Goal: Task Accomplishment & Management: Manage account settings

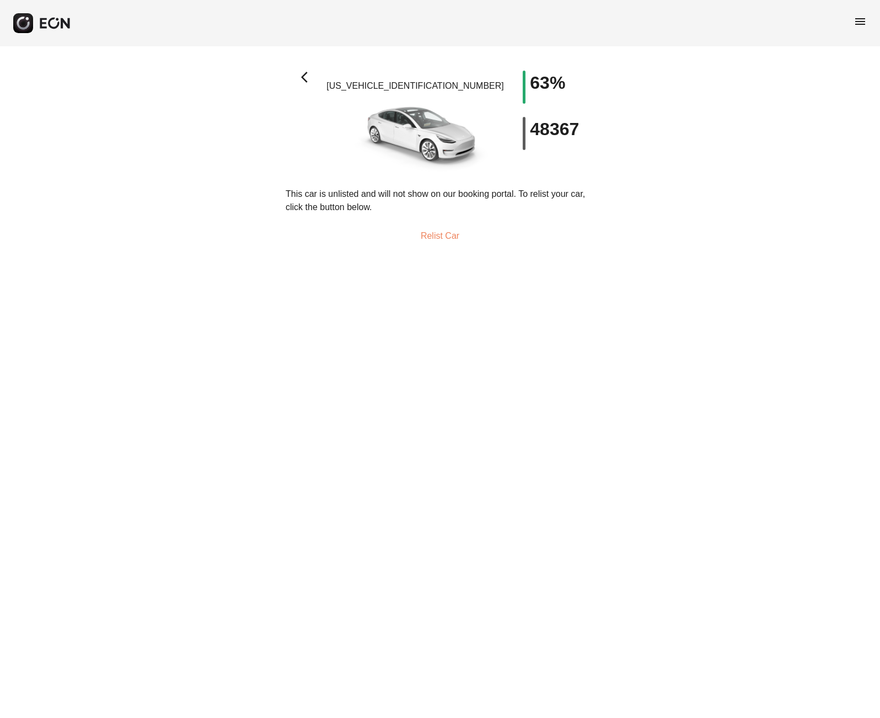
click at [602, 256] on div "arrow_back_ios [US_VEHICLE_IDENTIFICATION_NUMBER] 63% 48367 This car is unliste…" at bounding box center [440, 153] width 880 height 214
click at [303, 76] on span "arrow_back_ios" at bounding box center [307, 77] width 13 height 13
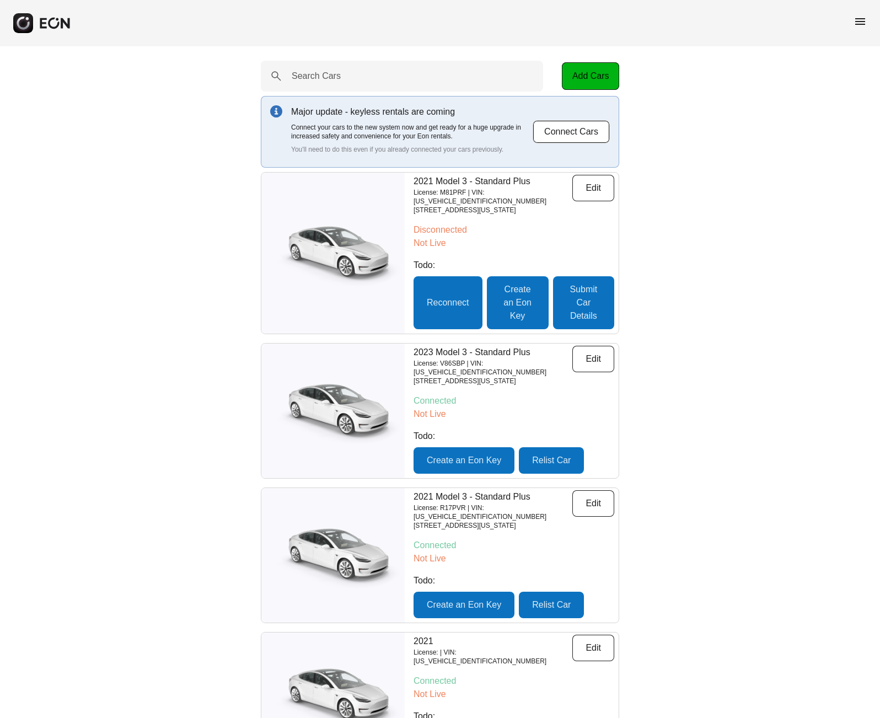
click at [863, 24] on span "menu" at bounding box center [860, 21] width 13 height 13
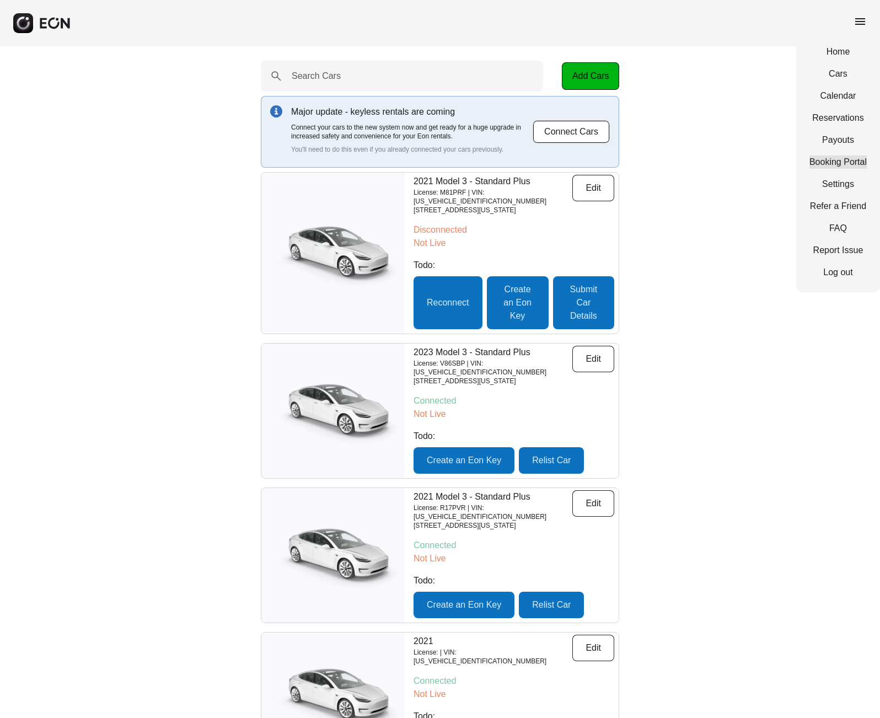
click at [860, 165] on link "Booking Portal" at bounding box center [837, 162] width 57 height 13
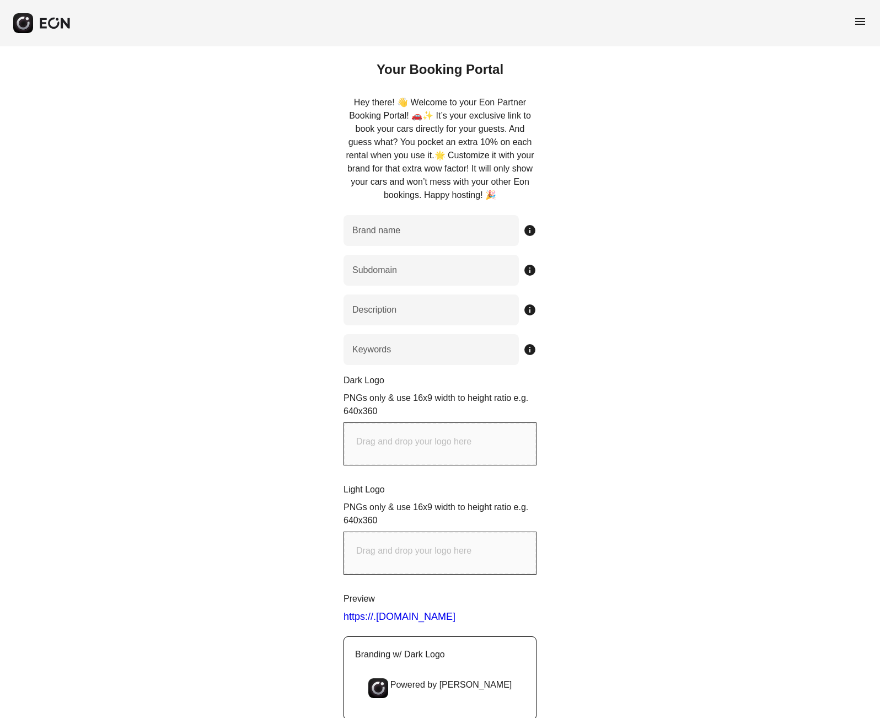
type name "**********"
type input "********"
type input "**********"
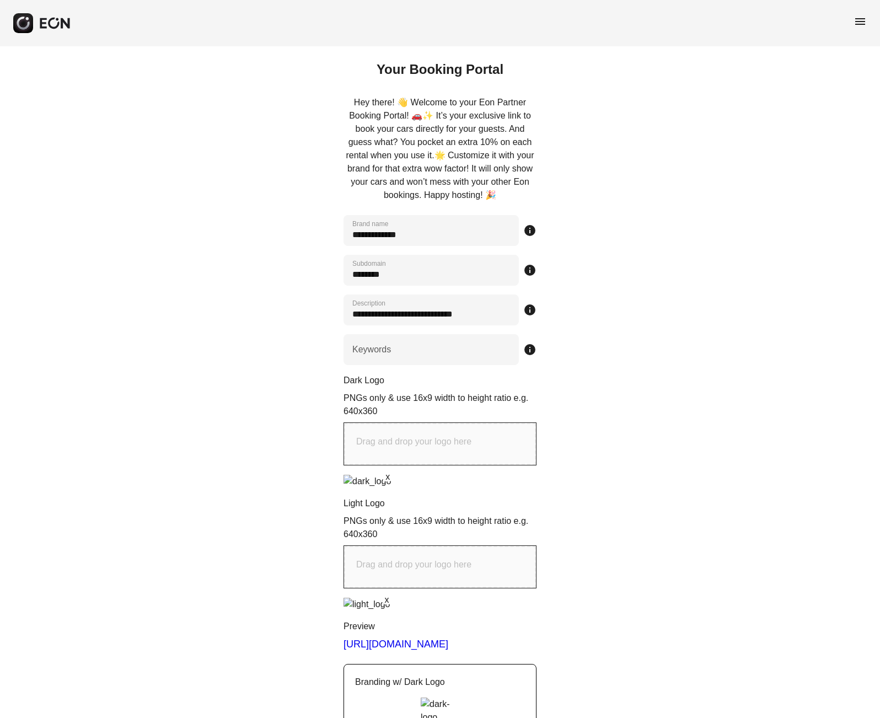
click at [782, 174] on div "**********" at bounding box center [440, 565] width 880 height 1038
click at [860, 22] on span "menu" at bounding box center [860, 21] width 13 height 13
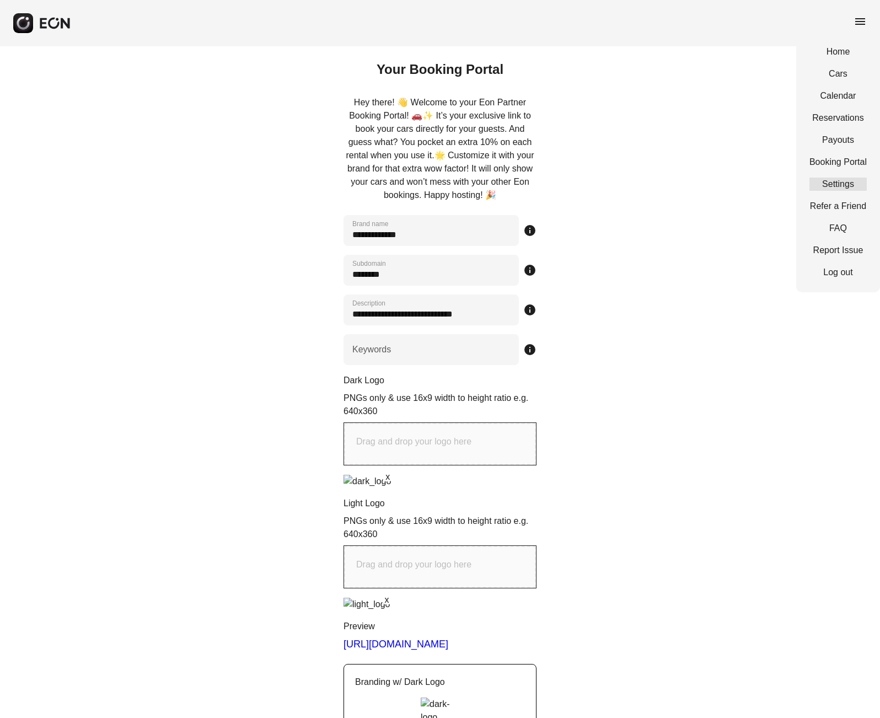
click at [844, 181] on link "Settings" at bounding box center [837, 184] width 57 height 13
select select "**"
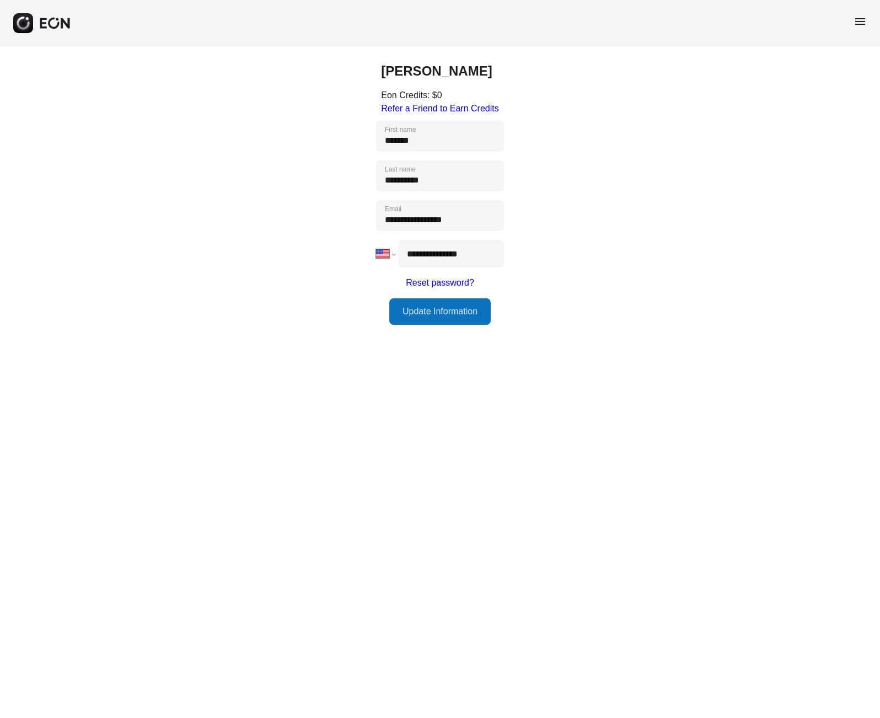
click at [866, 13] on div "menu" at bounding box center [440, 23] width 880 height 46
click at [865, 19] on span "menu" at bounding box center [860, 21] width 13 height 13
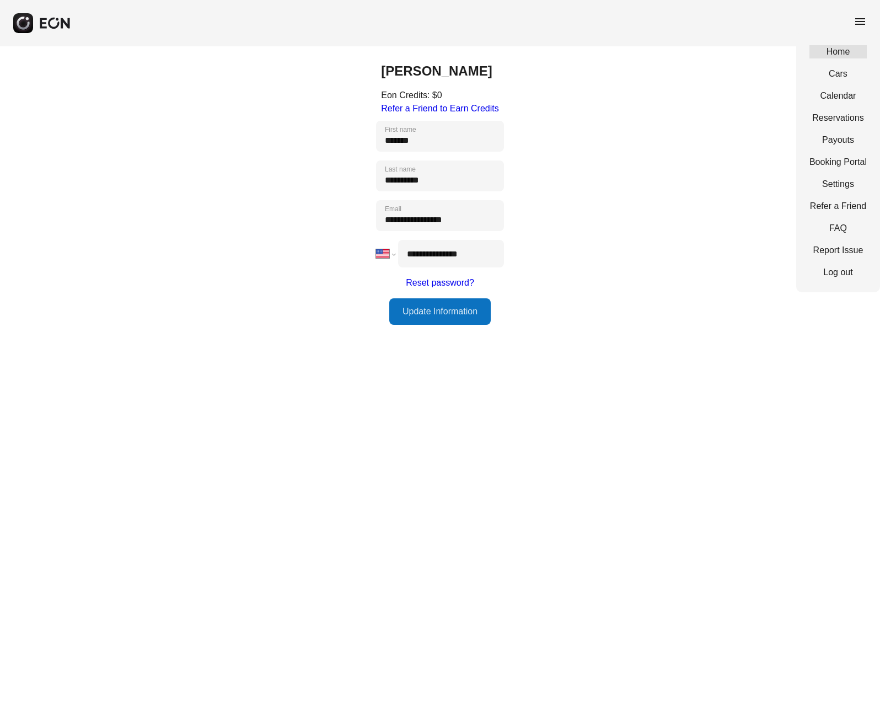
click at [853, 57] on link "Home" at bounding box center [837, 51] width 57 height 13
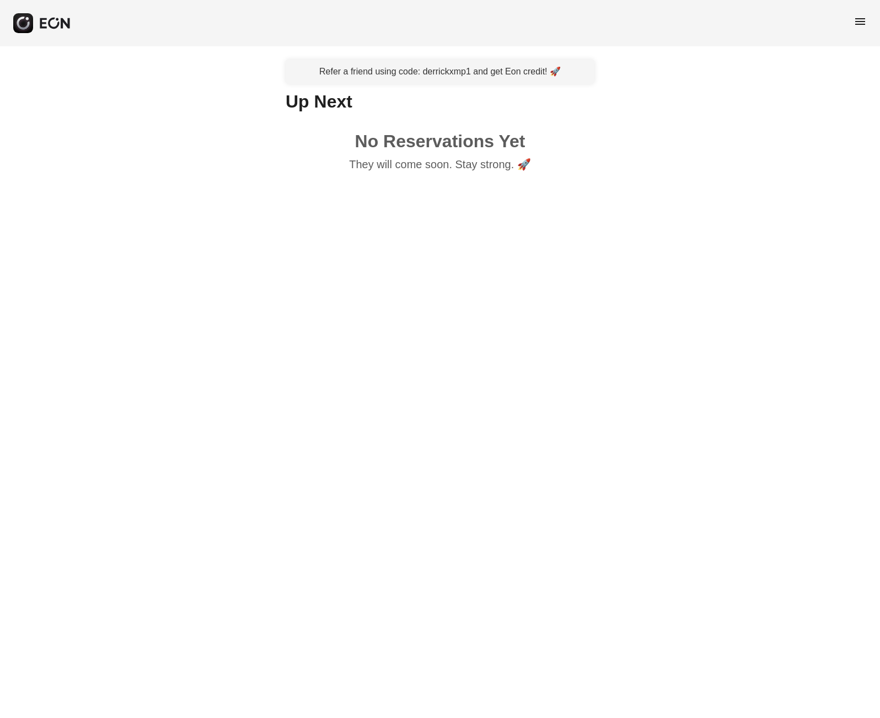
click at [854, 26] on span "menu" at bounding box center [860, 21] width 13 height 13
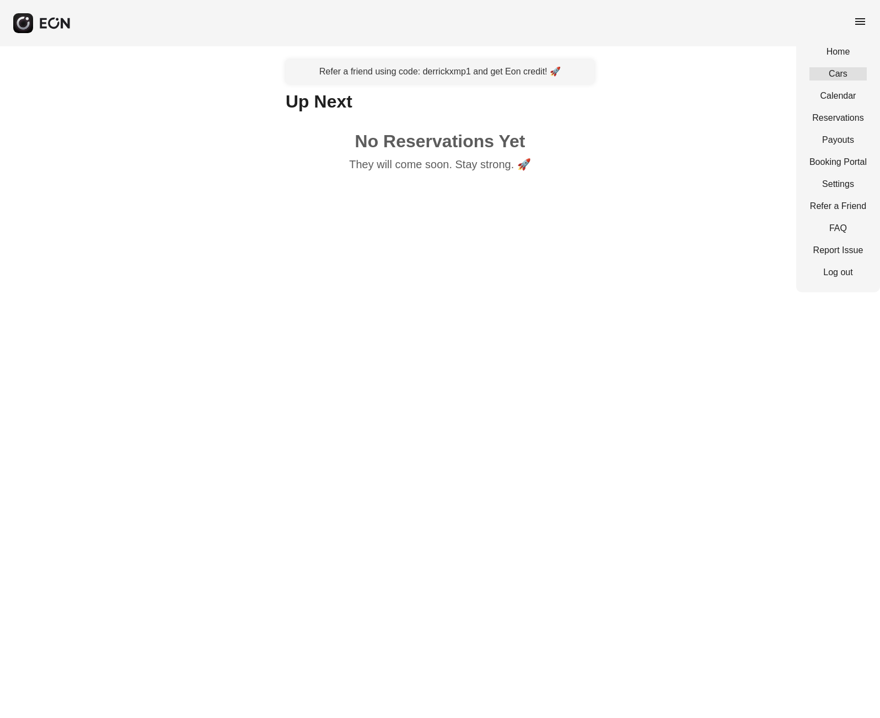
click at [850, 72] on link "Cars" at bounding box center [837, 73] width 57 height 13
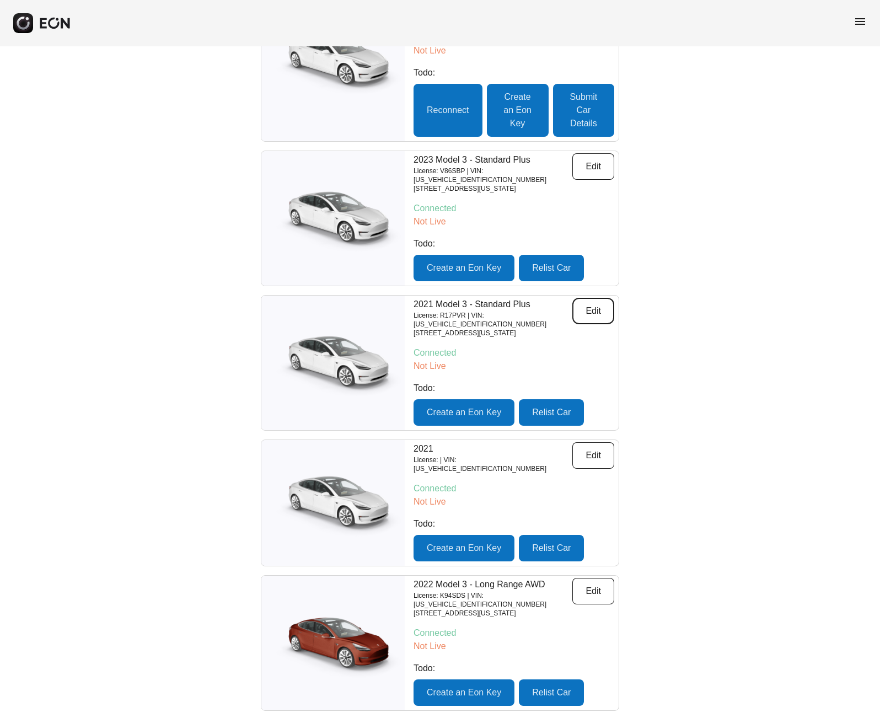
click at [611, 298] on button "Edit" at bounding box center [593, 311] width 42 height 26
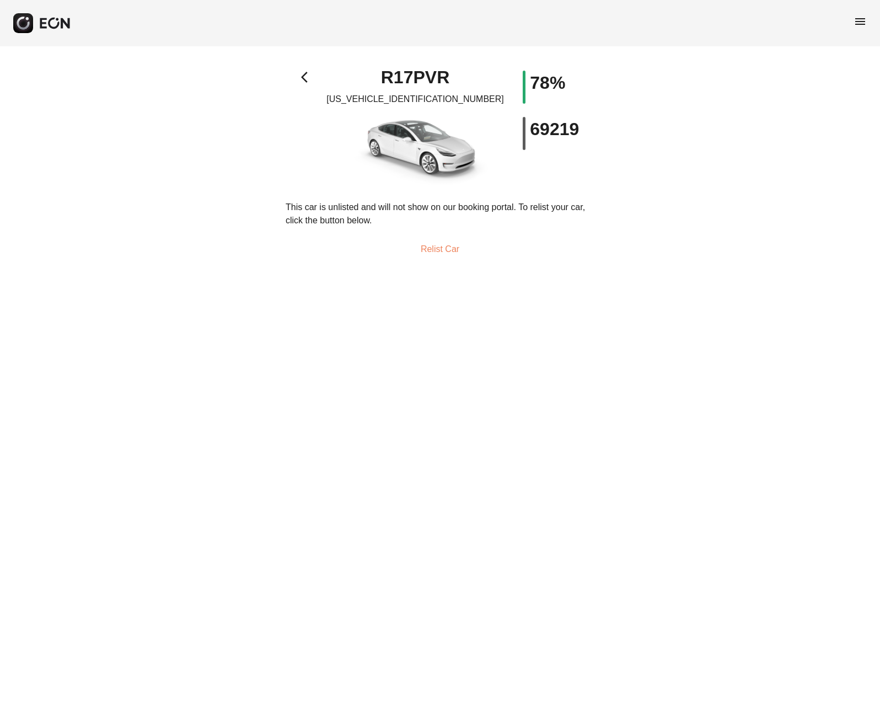
click at [304, 77] on span "arrow_back_ios" at bounding box center [307, 77] width 13 height 13
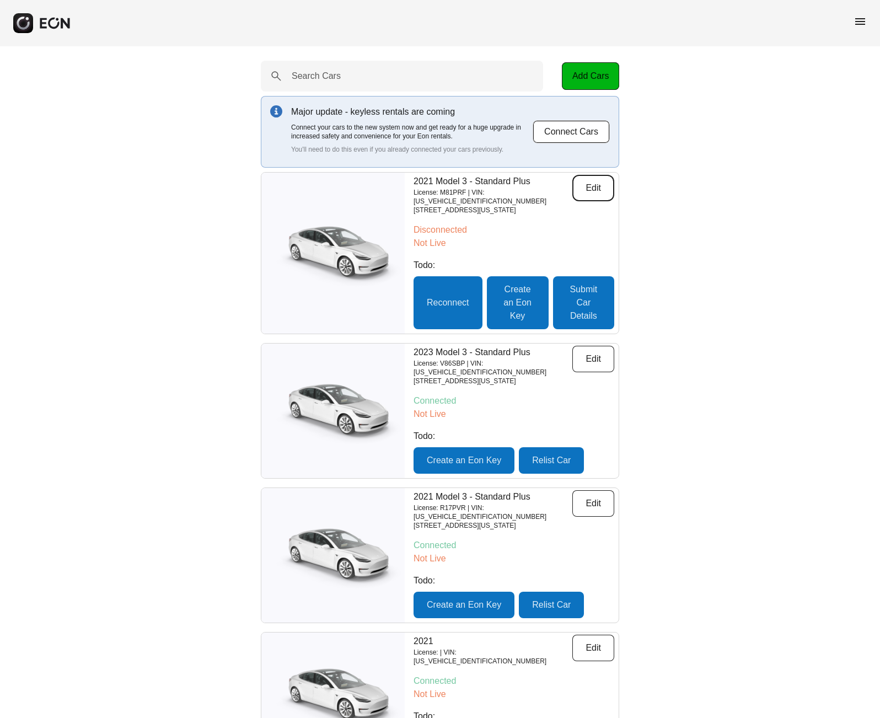
click at [583, 196] on button "Edit" at bounding box center [593, 188] width 42 height 26
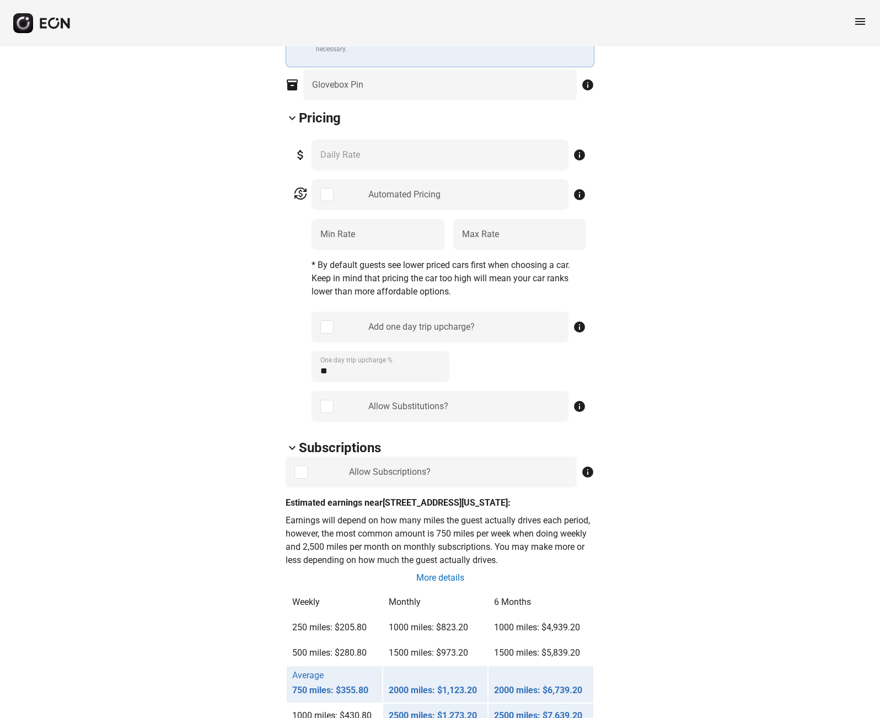
scroll to position [456, 0]
drag, startPoint x: 372, startPoint y: 241, endPoint x: 307, endPoint y: 238, distance: 65.1
click at [307, 238] on div "currency_exchange Automated Pricing info *** Min Rate *** Max Rate * By default…" at bounding box center [440, 300] width 292 height 243
type Rate "**"
click at [673, 315] on div "arrow_back_ios M81PRF [US_VEHICLE_IDENTIFICATION_NUMBER] 76% 65392 ⚠️ Car is no…" at bounding box center [440, 631] width 880 height 2082
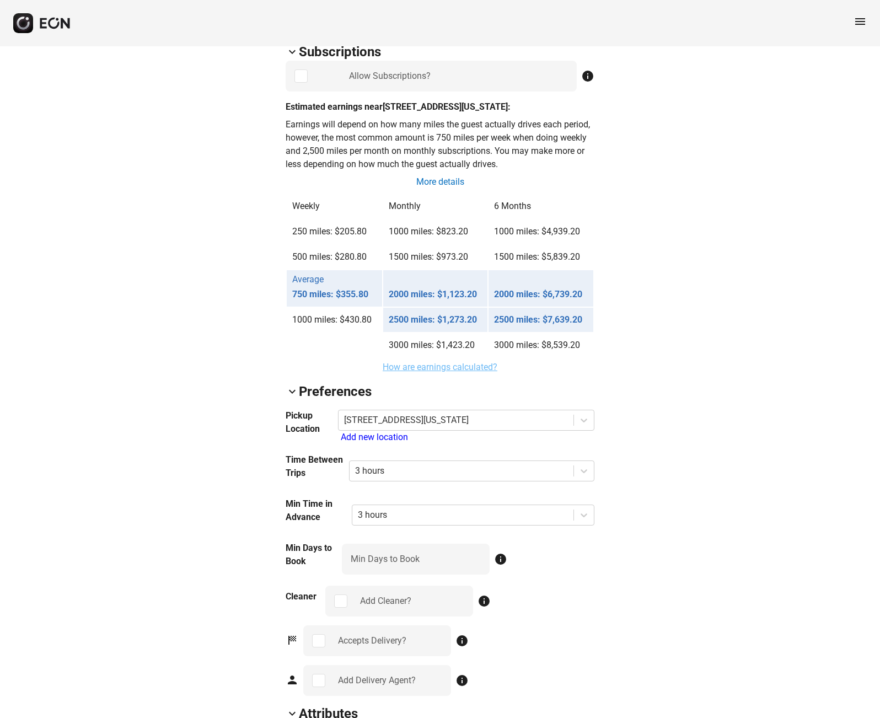
scroll to position [851, 0]
click at [433, 368] on link "How are earnings calculated?" at bounding box center [440, 367] width 117 height 13
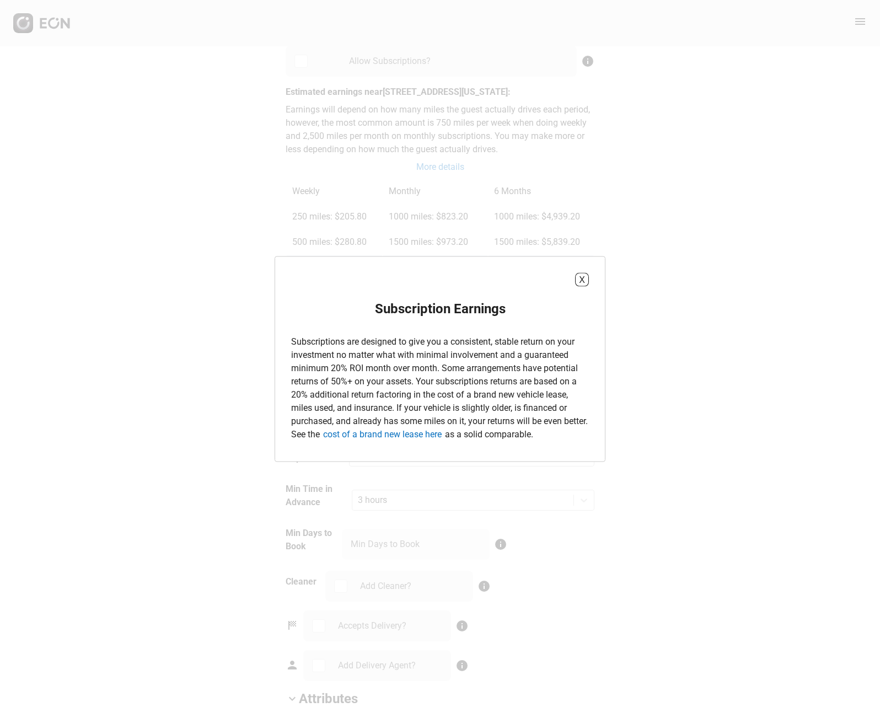
scroll to position [871, 0]
click at [581, 282] on button "X" at bounding box center [582, 280] width 14 height 14
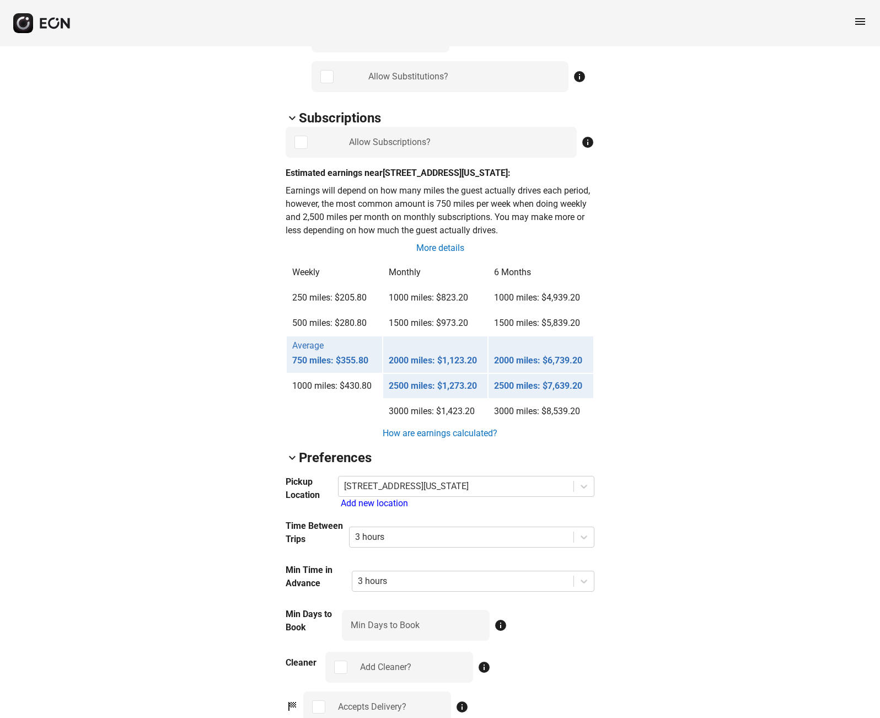
scroll to position [765, 0]
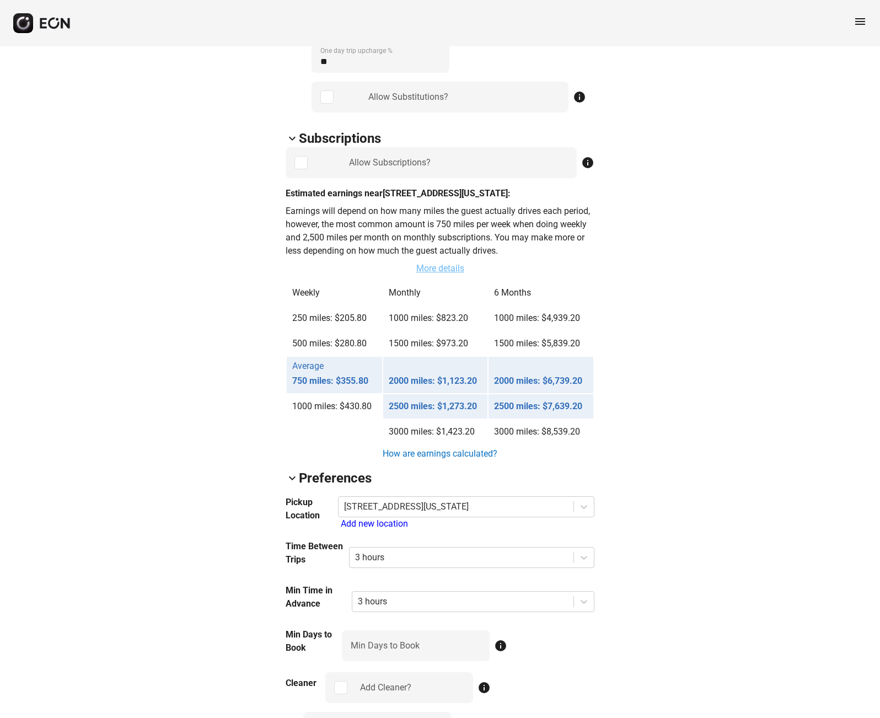
click at [449, 272] on link "More details" at bounding box center [440, 268] width 50 height 13
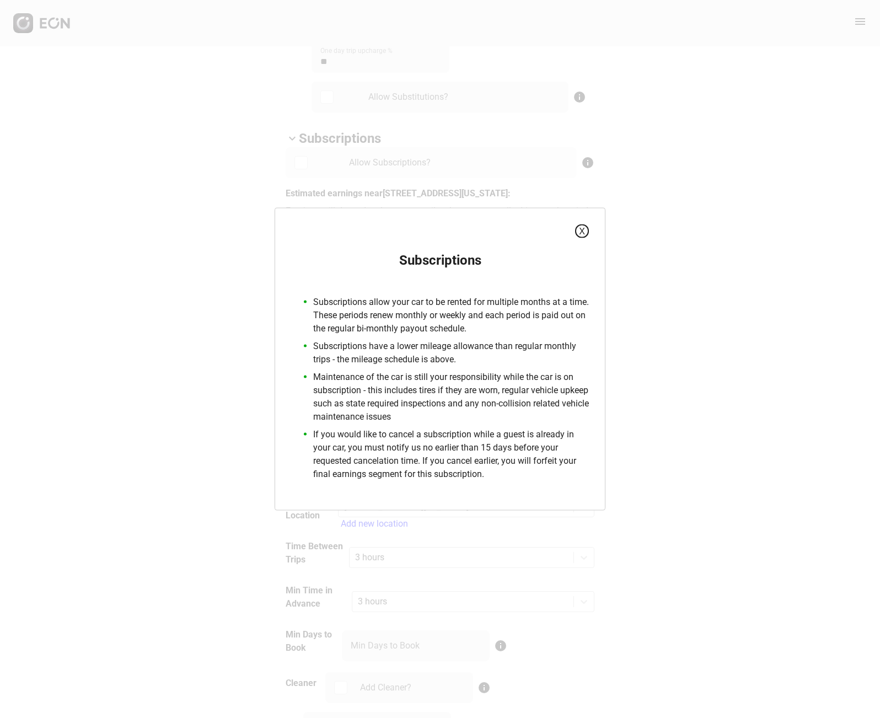
click at [582, 230] on button "X" at bounding box center [582, 231] width 14 height 14
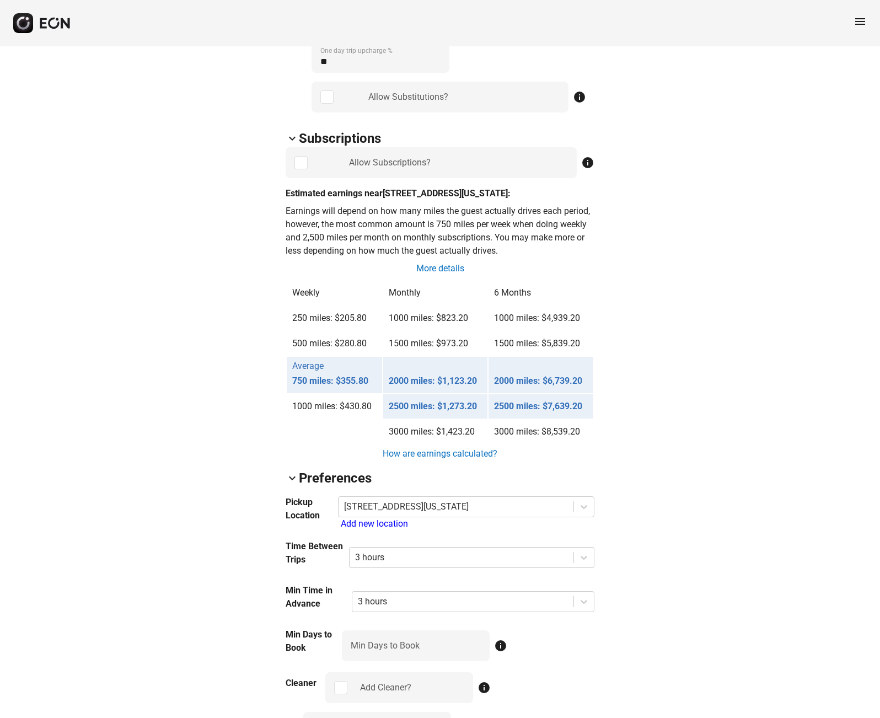
click at [671, 374] on div "arrow_back_ios M81PRF [US_VEHICLE_IDENTIFICATION_NUMBER] 76% 65392 ⚠️ Car is no…" at bounding box center [440, 322] width 880 height 2082
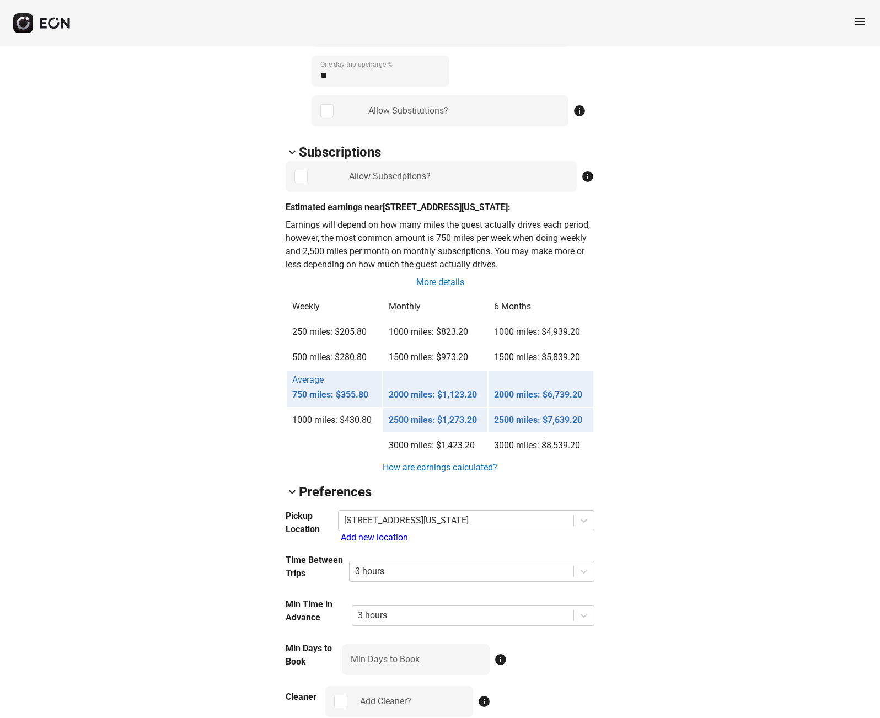
scroll to position [652, 0]
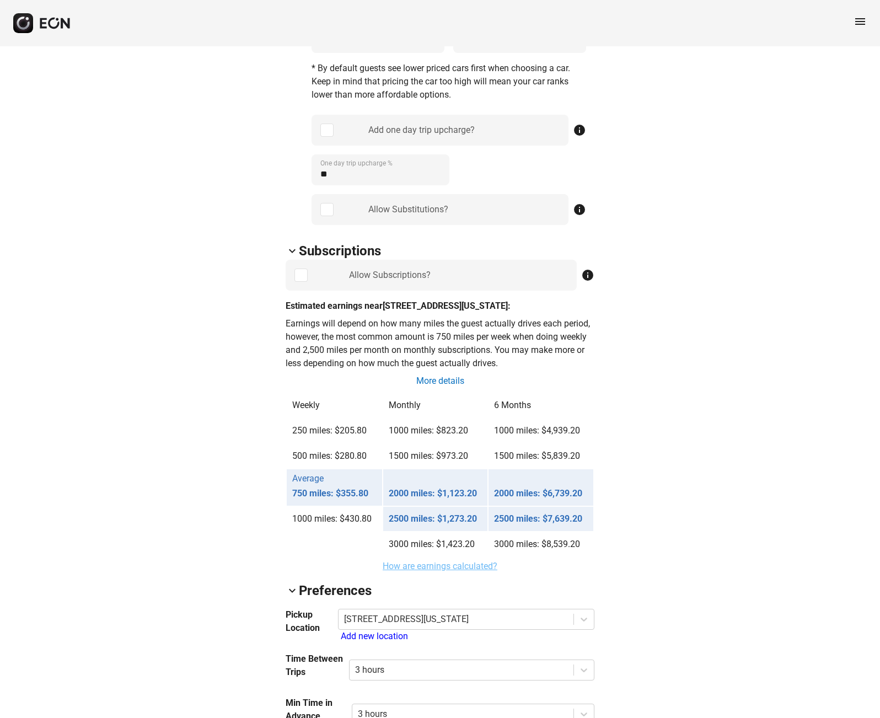
click at [475, 565] on link "How are earnings calculated?" at bounding box center [440, 566] width 117 height 13
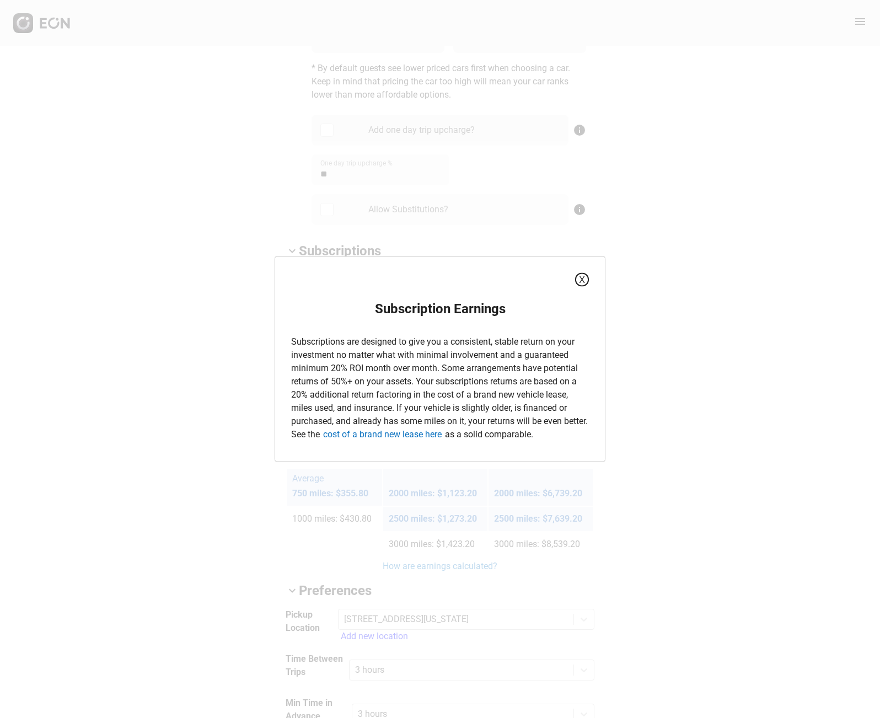
click at [579, 285] on button "X" at bounding box center [582, 280] width 14 height 14
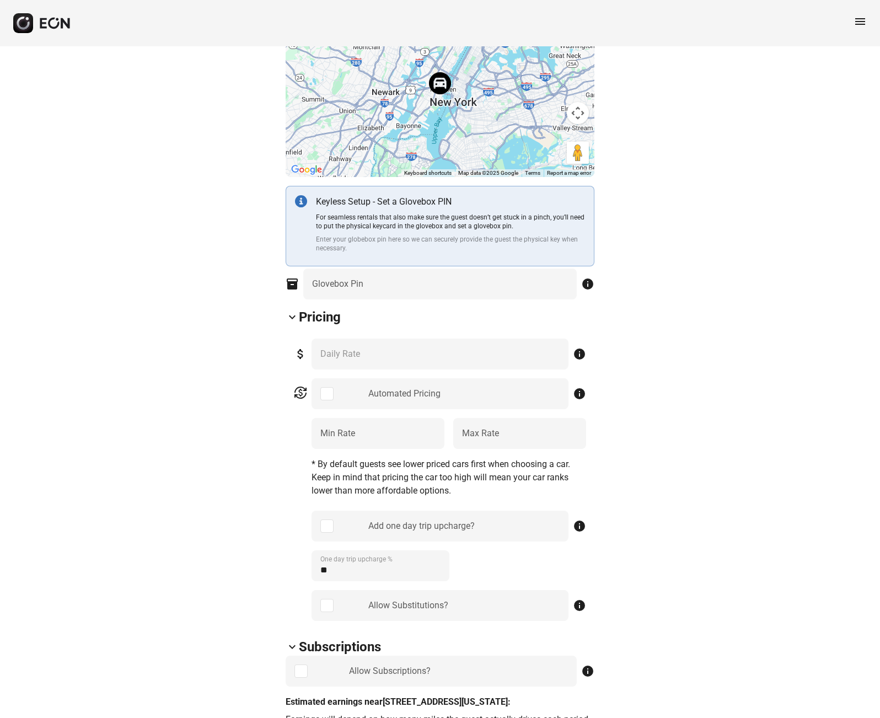
scroll to position [0, 0]
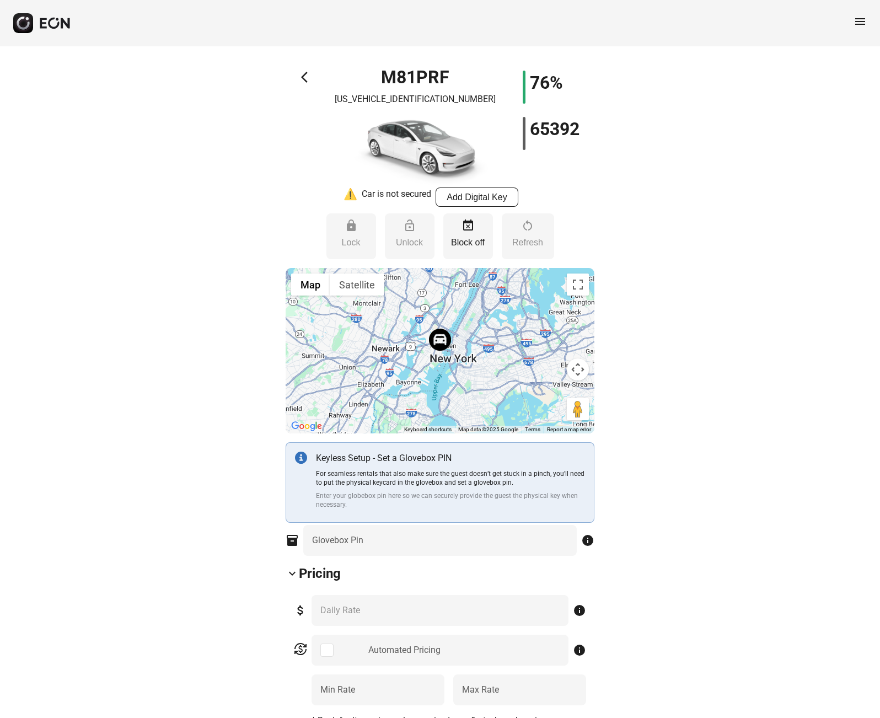
click at [856, 20] on span "menu" at bounding box center [860, 21] width 13 height 13
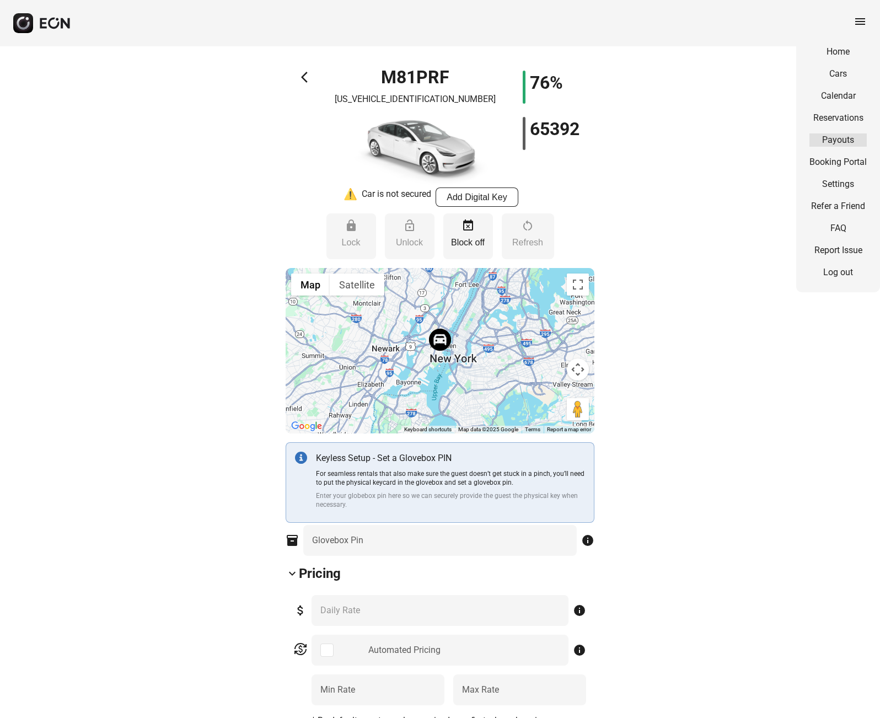
click at [852, 136] on link "Payouts" at bounding box center [837, 139] width 57 height 13
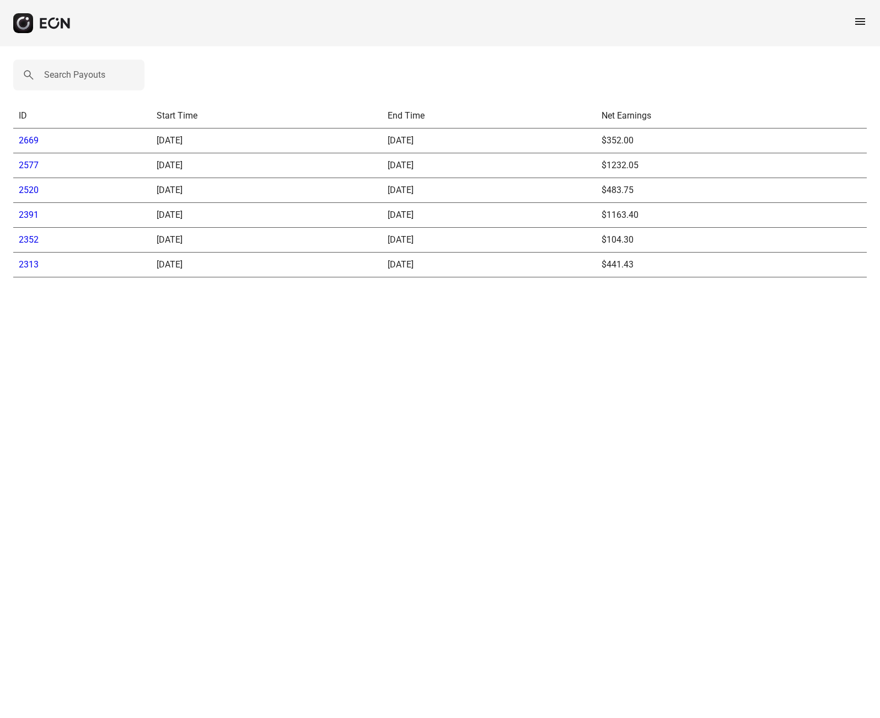
click at [33, 137] on link "2669" at bounding box center [29, 140] width 20 height 10
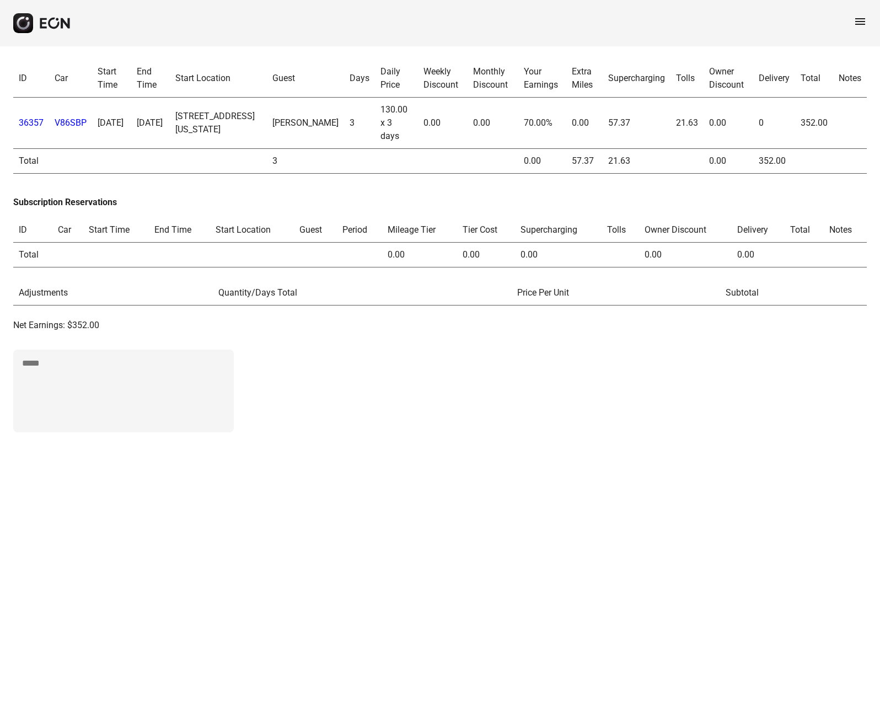
drag, startPoint x: 442, startPoint y: 402, endPoint x: 433, endPoint y: 406, distance: 9.4
click at [438, 403] on div "ID Car Start Time End Time Start Location Guest Days Daily Price Weekly Discoun…" at bounding box center [440, 245] width 880 height 399
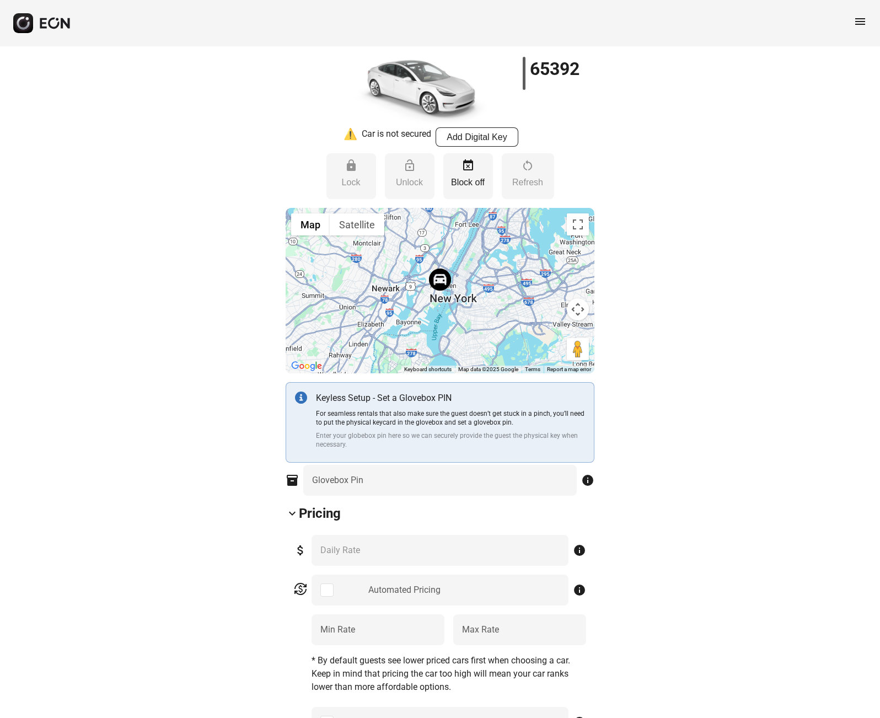
scroll to position [60, 0]
